Goal: Task Accomplishment & Management: Manage account settings

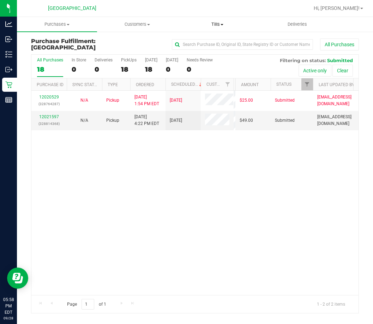
click at [220, 24] on span "Tills" at bounding box center [217, 24] width 79 height 6
click at [215, 40] on span "Manage tills" at bounding box center [201, 43] width 48 height 6
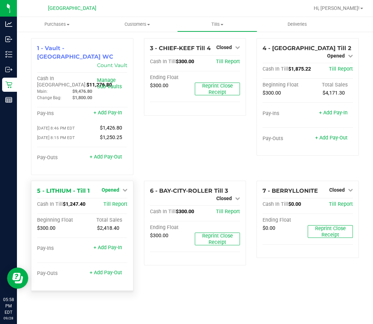
click at [117, 187] on span "Opened" at bounding box center [111, 190] width 18 height 6
click at [116, 202] on link "Close Till" at bounding box center [111, 205] width 19 height 6
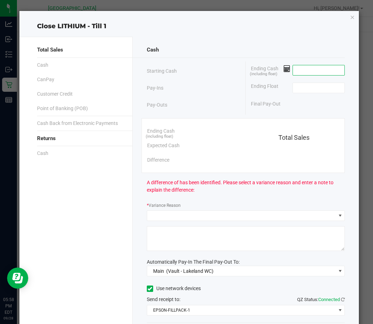
click at [293, 74] on input at bounding box center [319, 70] width 52 height 10
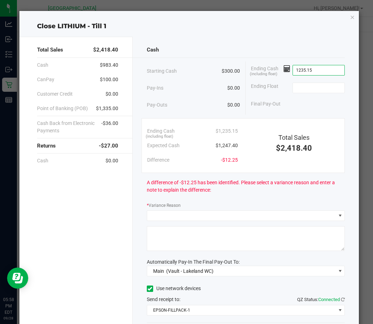
click at [297, 72] on input "1235.15" at bounding box center [319, 70] width 52 height 10
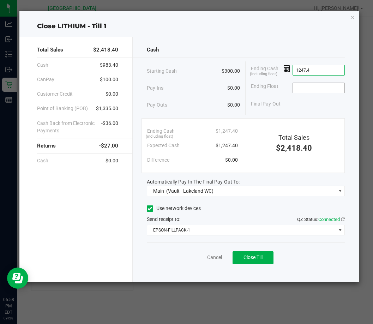
type input "$1,247.40"
click at [302, 85] on input at bounding box center [319, 88] width 52 height 10
type input "$300.00"
click at [298, 108] on div "Final Pay-Out $947.40" at bounding box center [298, 104] width 94 height 14
click at [254, 256] on span "Close Till" at bounding box center [253, 258] width 19 height 6
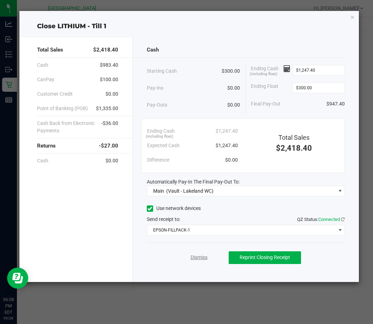
click at [203, 257] on link "Dismiss" at bounding box center [199, 257] width 17 height 7
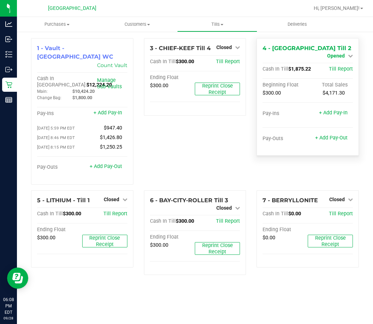
click at [344, 53] on span "Opened" at bounding box center [336, 56] width 18 height 6
click at [337, 62] on link "Close Till" at bounding box center [336, 62] width 19 height 6
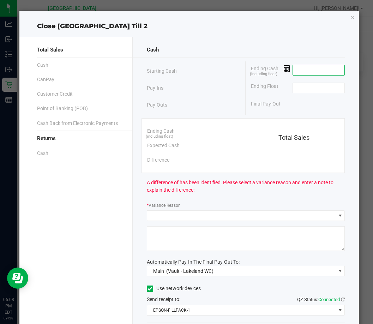
click at [293, 69] on input at bounding box center [319, 70] width 52 height 10
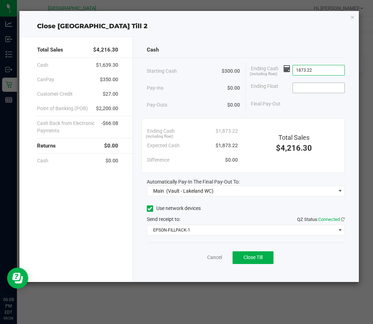
type input "$1,873.22"
click at [309, 90] on input at bounding box center [319, 88] width 52 height 10
type input "$300.00"
click at [302, 103] on div "Final Pay-Out $1,573.22" at bounding box center [298, 104] width 94 height 14
drag, startPoint x: 259, startPoint y: 256, endPoint x: 264, endPoint y: 259, distance: 5.8
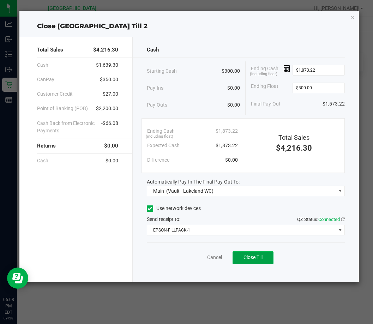
click at [260, 257] on span "Close Till" at bounding box center [253, 258] width 19 height 6
click at [198, 257] on link "Dismiss" at bounding box center [199, 257] width 17 height 7
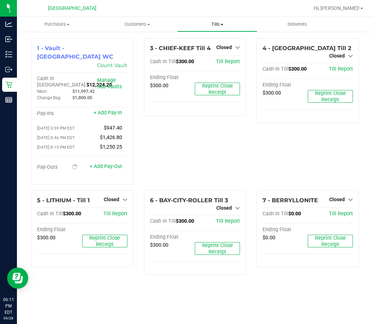
click at [219, 24] on span "Tills" at bounding box center [217, 24] width 79 height 6
click at [216, 50] on span "Reconcile e-payments" at bounding box center [212, 51] width 70 height 6
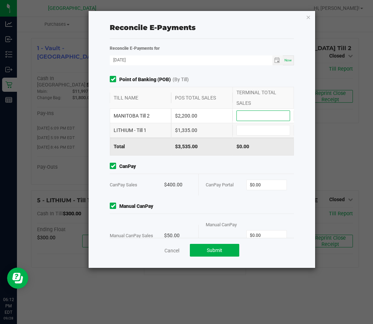
click at [247, 114] on input at bounding box center [263, 116] width 53 height 10
type input "$2,200.00"
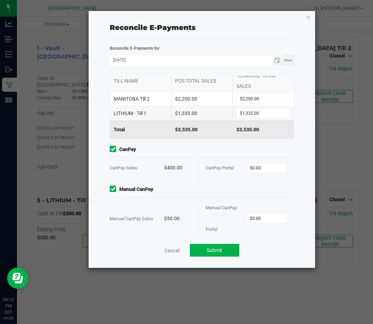
scroll to position [25, 0]
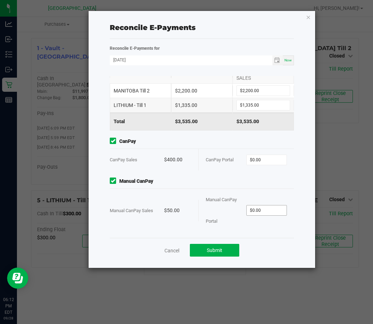
type input "$1,335.00"
click at [257, 213] on input "0" at bounding box center [267, 210] width 40 height 10
type input "50"
type input "0"
type input "$50.00"
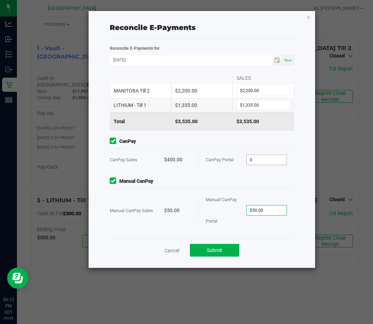
click at [255, 157] on input "0" at bounding box center [267, 160] width 40 height 10
type input "$400.00"
click at [216, 149] on div "CanPay Portal" at bounding box center [226, 160] width 41 height 22
click at [220, 245] on button "Submit" at bounding box center [214, 250] width 49 height 13
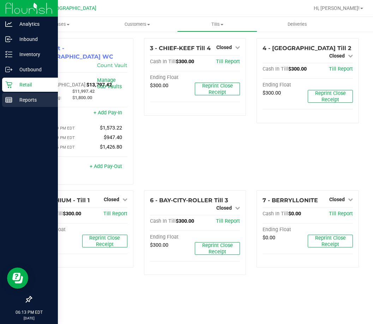
click at [7, 100] on line at bounding box center [9, 100] width 6 height 0
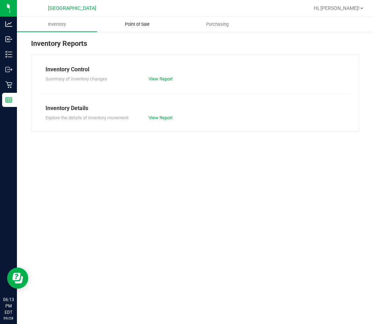
click at [146, 22] on span "Point of Sale" at bounding box center [137, 24] width 44 height 6
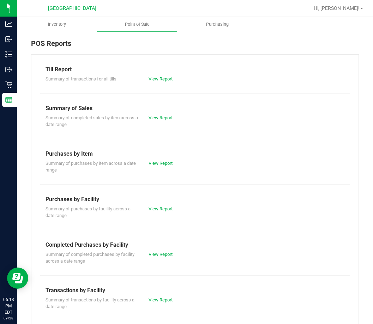
click at [152, 78] on link "View Report" at bounding box center [161, 78] width 24 height 5
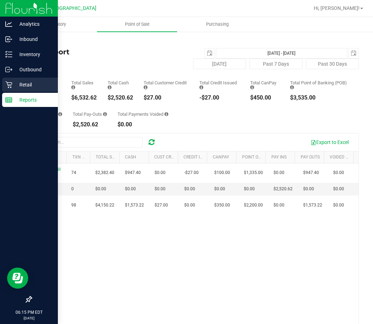
click at [11, 81] on icon at bounding box center [8, 84] width 7 height 7
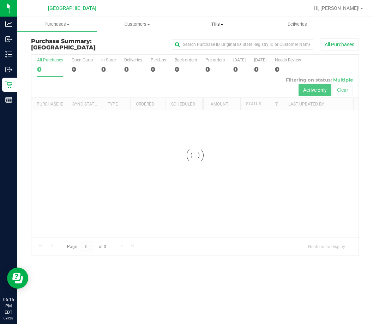
click at [215, 22] on span "Tills" at bounding box center [217, 24] width 79 height 6
click at [210, 42] on span "Manage tills" at bounding box center [201, 43] width 48 height 6
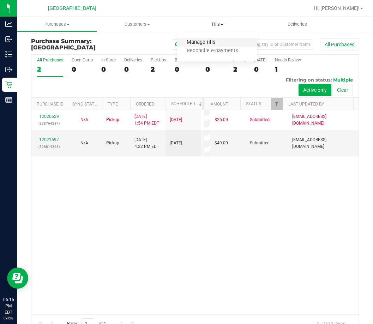
click at [205, 43] on span "Manage tills" at bounding box center [201, 43] width 48 height 6
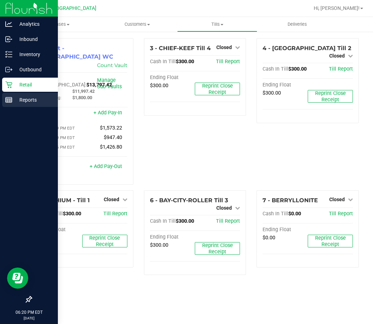
click at [10, 99] on line at bounding box center [9, 99] width 6 height 0
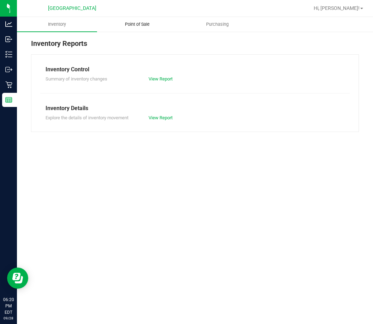
click at [140, 25] on span "Point of Sale" at bounding box center [137, 24] width 44 height 6
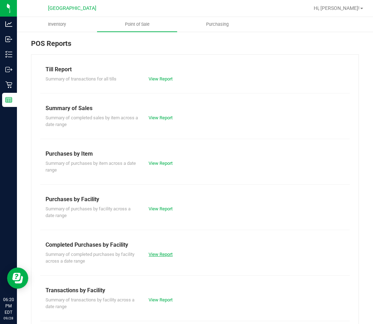
click at [166, 255] on link "View Report" at bounding box center [161, 254] width 24 height 5
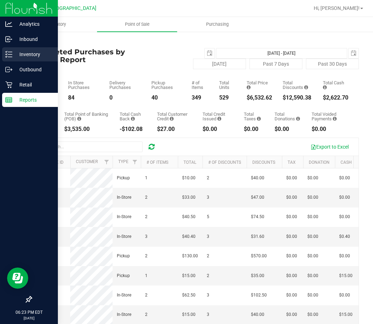
click at [10, 50] on div "Inventory" at bounding box center [30, 54] width 56 height 14
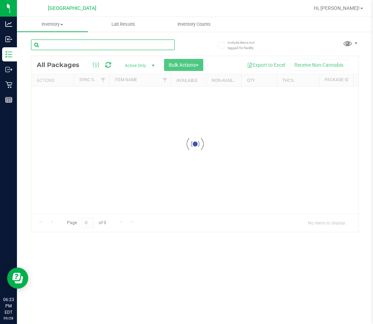
click at [82, 47] on input "text" at bounding box center [103, 45] width 144 height 11
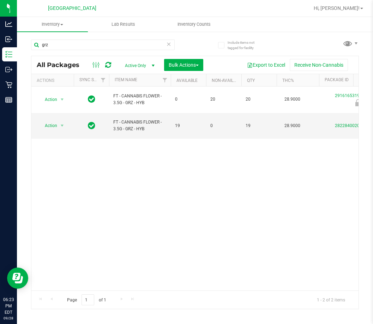
click at [299, 185] on div "Action Action Edit attributes Global inventory Locate package Package audit log…" at bounding box center [194, 188] width 327 height 204
click at [84, 45] on input "grz" at bounding box center [103, 45] width 144 height 11
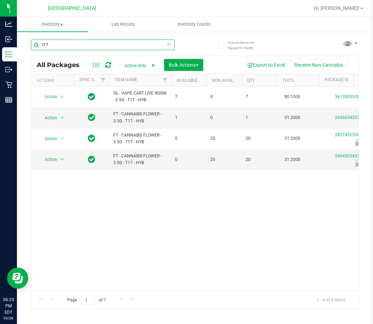
click at [129, 48] on input "t17" at bounding box center [103, 45] width 144 height 11
click at [128, 48] on input "t17" at bounding box center [103, 45] width 144 height 11
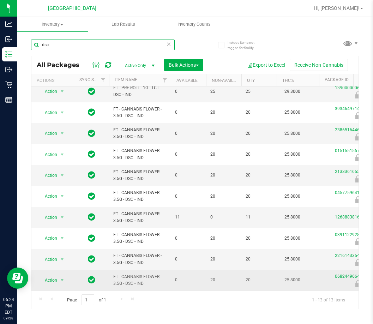
scroll to position [73, 0]
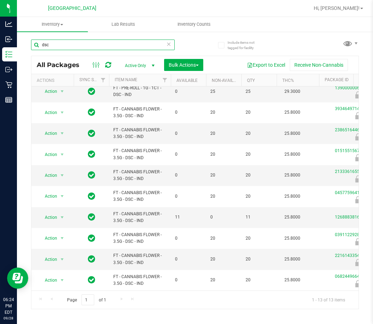
click at [91, 44] on input "dsc" at bounding box center [103, 45] width 144 height 11
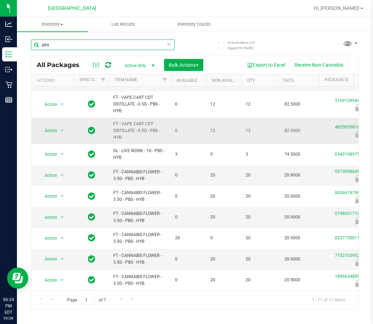
scroll to position [48, 0]
click at [77, 49] on input "pbs" at bounding box center [103, 45] width 144 height 11
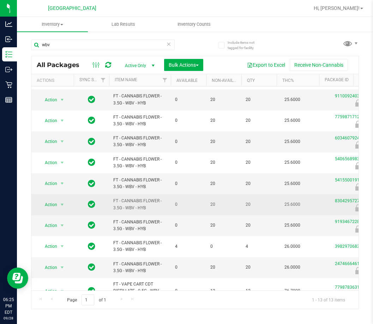
scroll to position [35, 0]
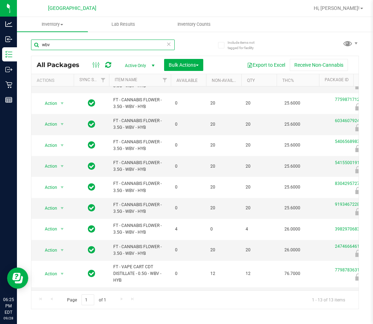
click at [72, 42] on input "wbv" at bounding box center [103, 45] width 144 height 11
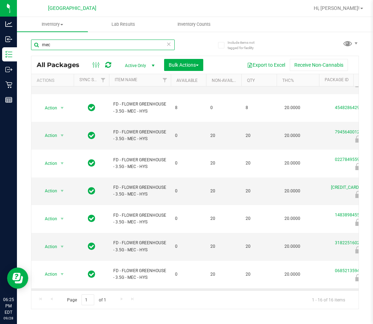
scroll to position [71, 0]
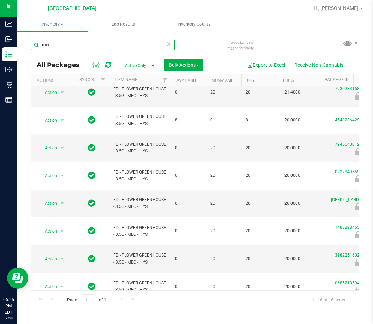
type input "mec"
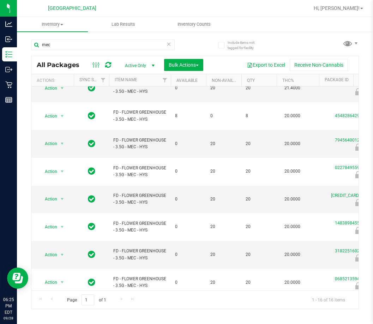
scroll to position [47, 0]
